Goal: Feedback & Contribution: Leave review/rating

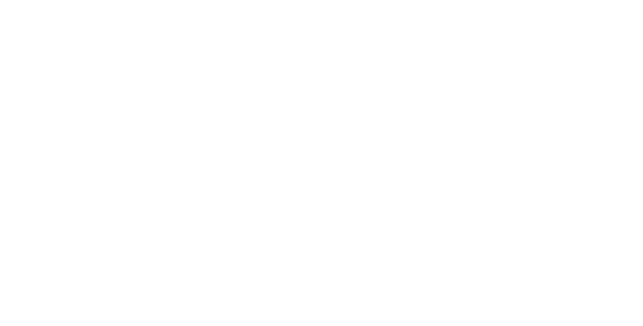
drag, startPoint x: 0, startPoint y: 0, endPoint x: 178, endPoint y: 109, distance: 208.9
click at [178, 0] on html at bounding box center [321, 0] width 643 height 0
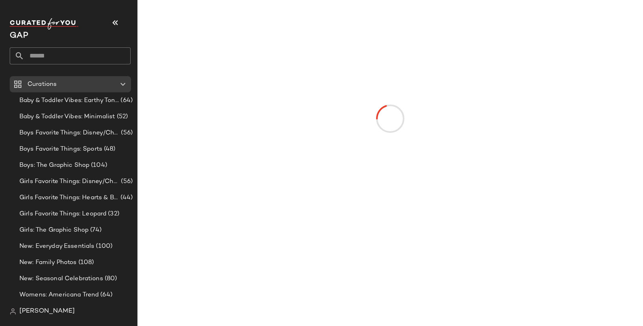
click at [599, 51] on div at bounding box center [390, 119] width 469 height 160
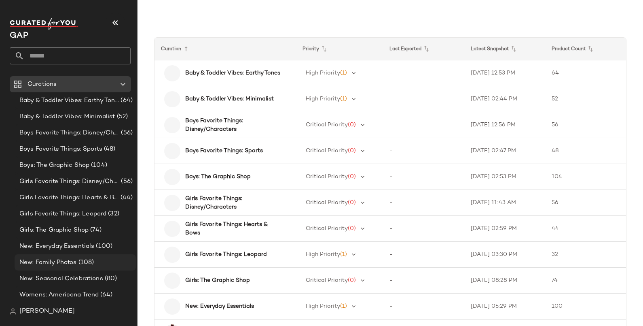
scroll to position [32, 0]
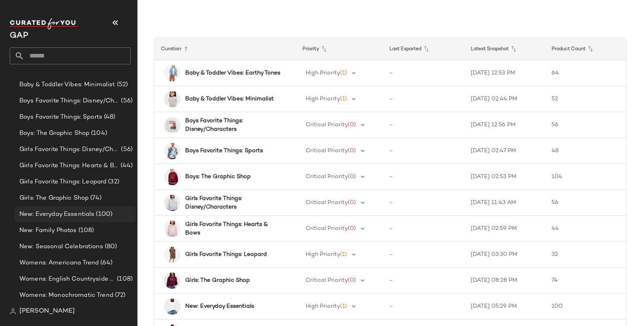
click at [61, 213] on span "New: Everyday Essentials" at bounding box center [56, 214] width 75 height 9
click at [51, 217] on span "New: Everyday Essentials" at bounding box center [56, 214] width 75 height 9
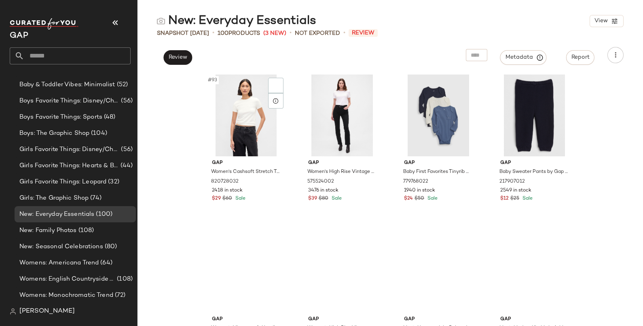
scroll to position [3652, 0]
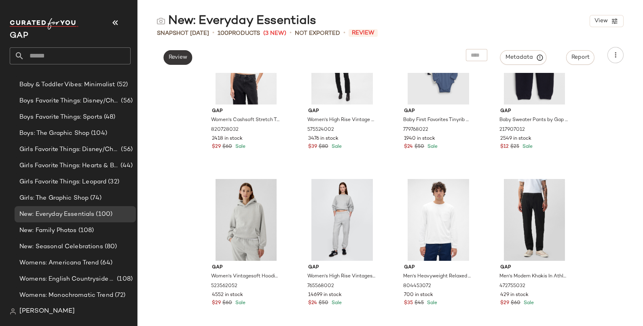
click at [190, 61] on button "Review" at bounding box center [177, 57] width 29 height 15
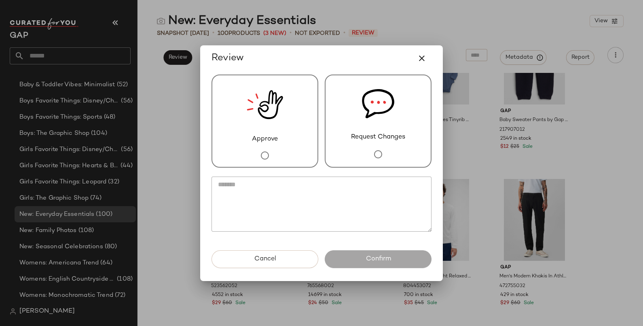
click at [258, 121] on img at bounding box center [265, 104] width 36 height 59
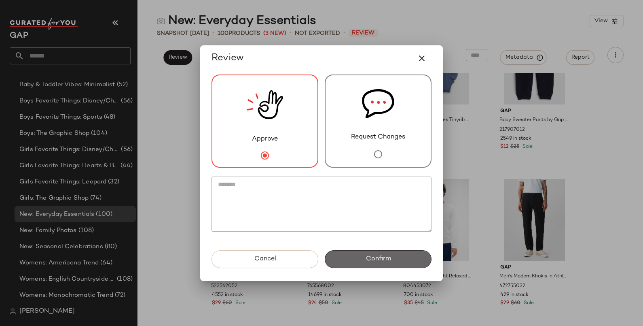
click at [392, 259] on button "Confirm" at bounding box center [378, 259] width 107 height 18
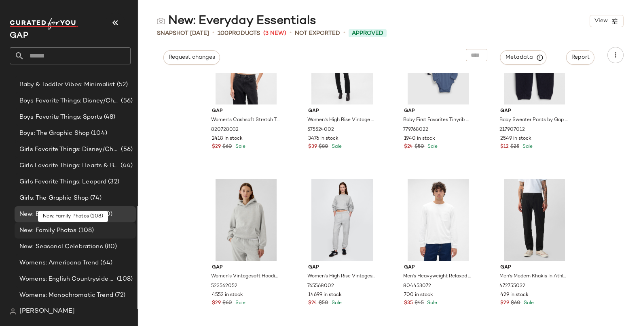
click at [68, 234] on span "New: Family Photos" at bounding box center [47, 230] width 57 height 9
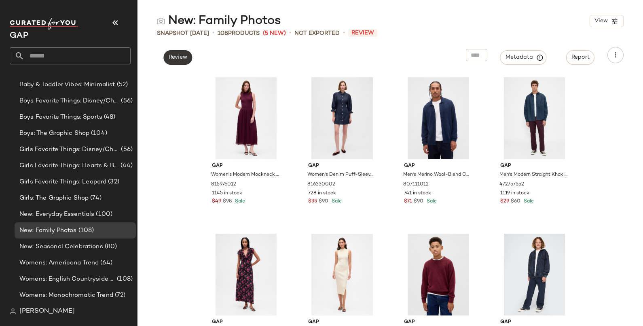
click at [174, 64] on button "Review" at bounding box center [177, 57] width 29 height 15
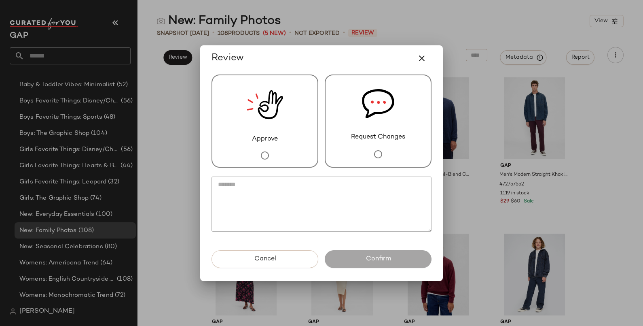
click at [256, 130] on img at bounding box center [265, 104] width 36 height 59
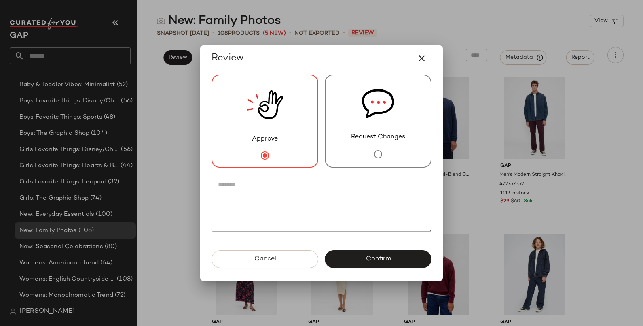
click at [400, 262] on button "Confirm" at bounding box center [378, 259] width 107 height 18
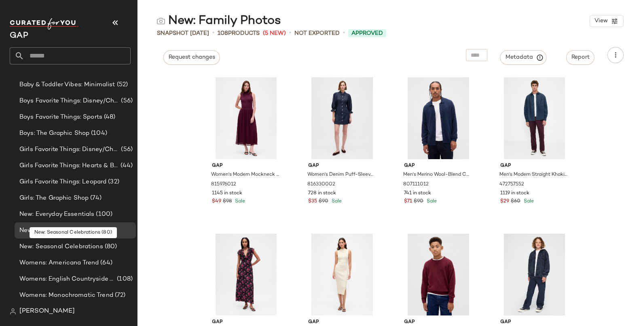
click at [68, 248] on span "New: Seasonal Celebrations" at bounding box center [61, 246] width 84 height 9
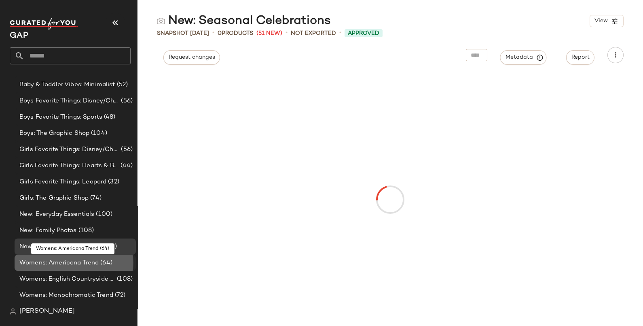
click at [65, 258] on span "Womens: Americana Trend" at bounding box center [58, 262] width 79 height 9
